Goal: Task Accomplishment & Management: Use online tool/utility

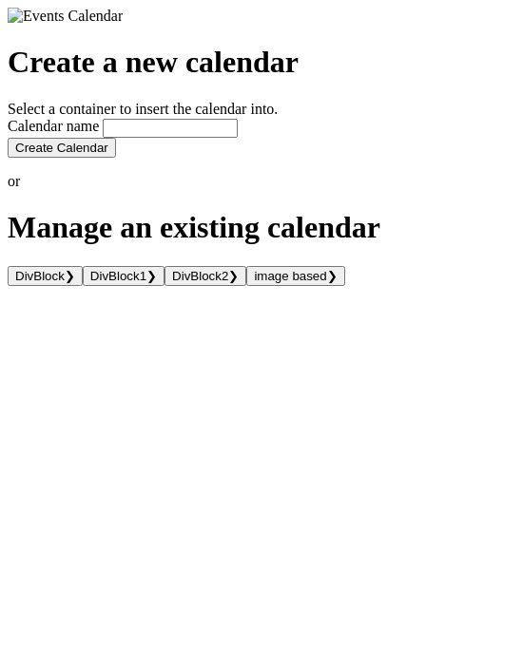
click at [171, 138] on input "text" at bounding box center [170, 128] width 135 height 19
